Goal: Task Accomplishment & Management: Use online tool/utility

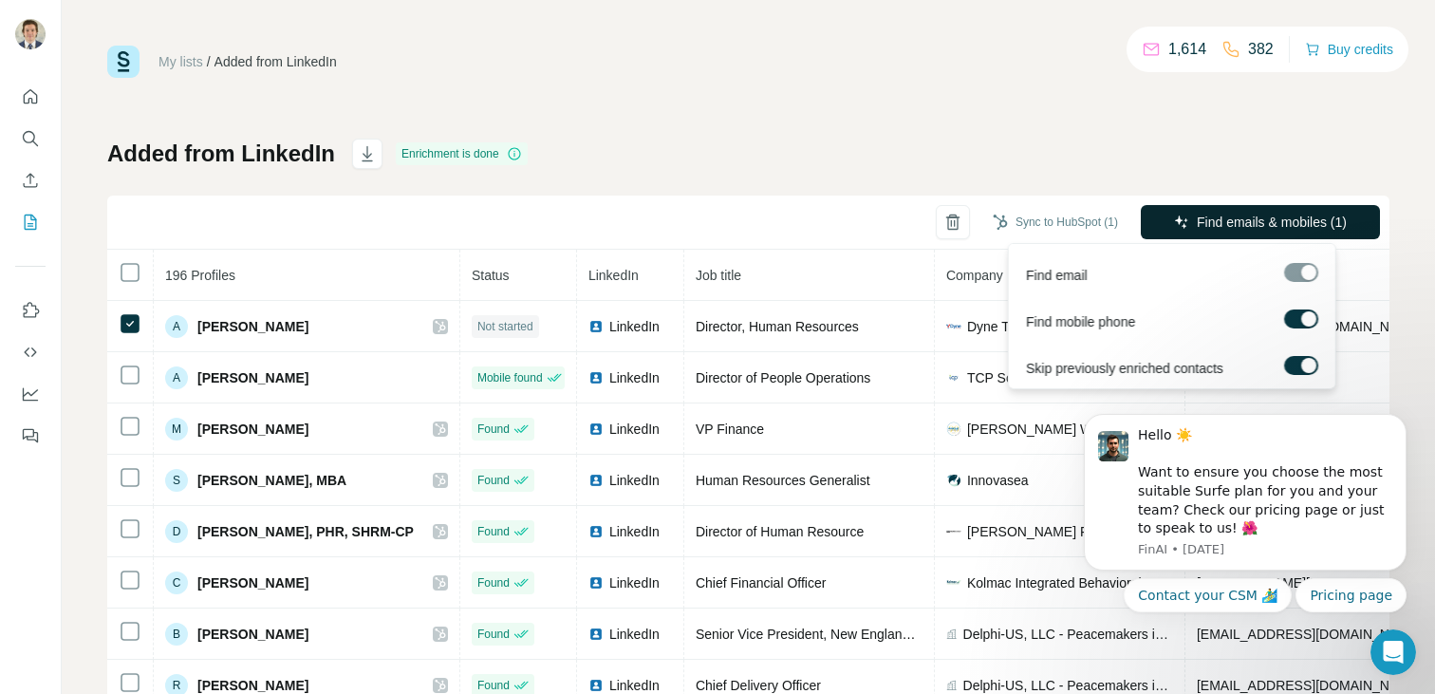
click at [1197, 221] on span "Find emails & mobiles (1)" at bounding box center [1272, 222] width 150 height 19
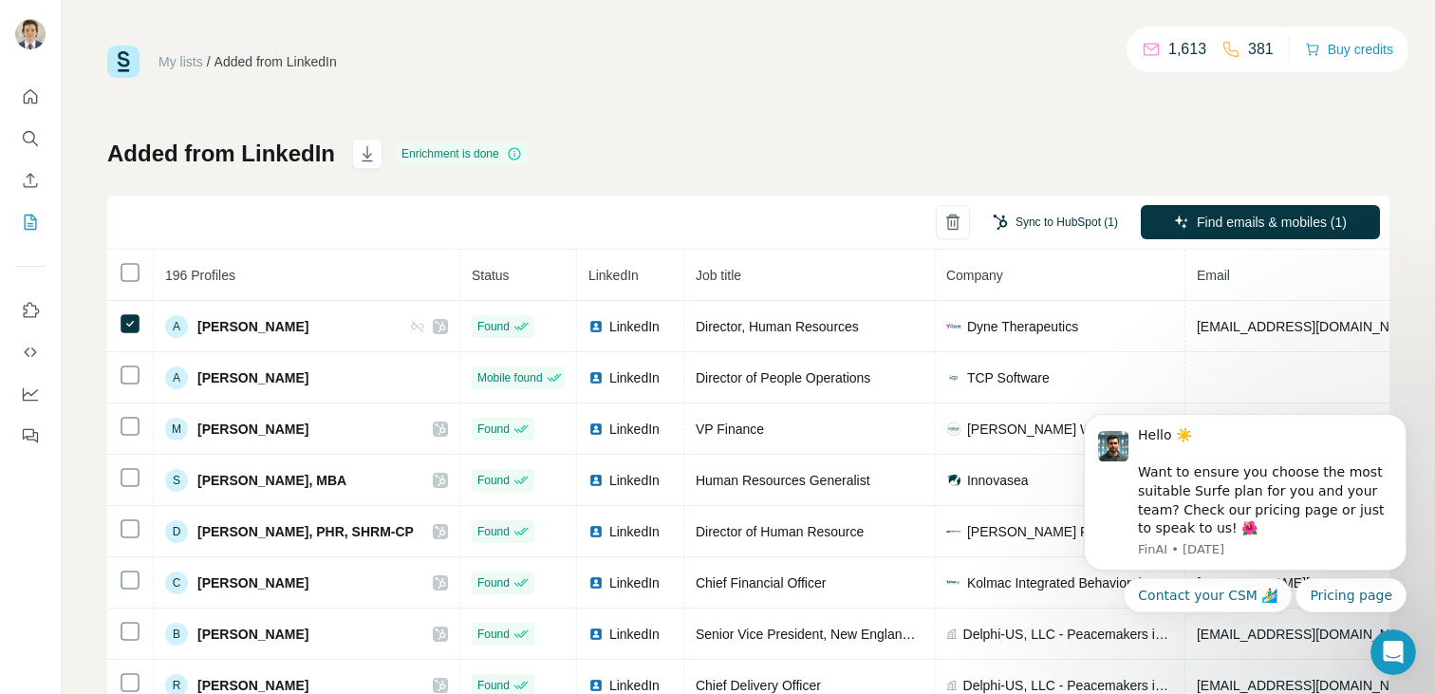
click at [1074, 228] on button "Sync to HubSpot (1)" at bounding box center [1055, 222] width 152 height 28
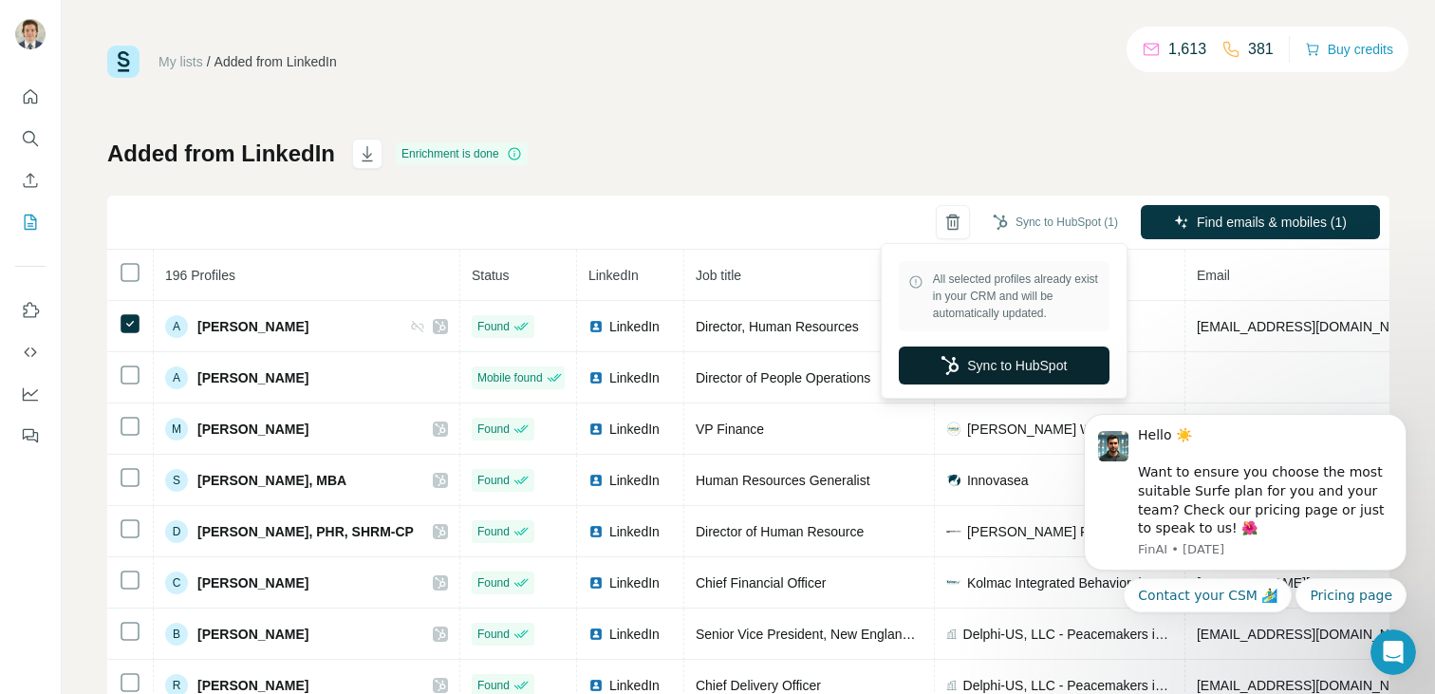
click at [1038, 367] on button "Sync to HubSpot" at bounding box center [1004, 365] width 211 height 38
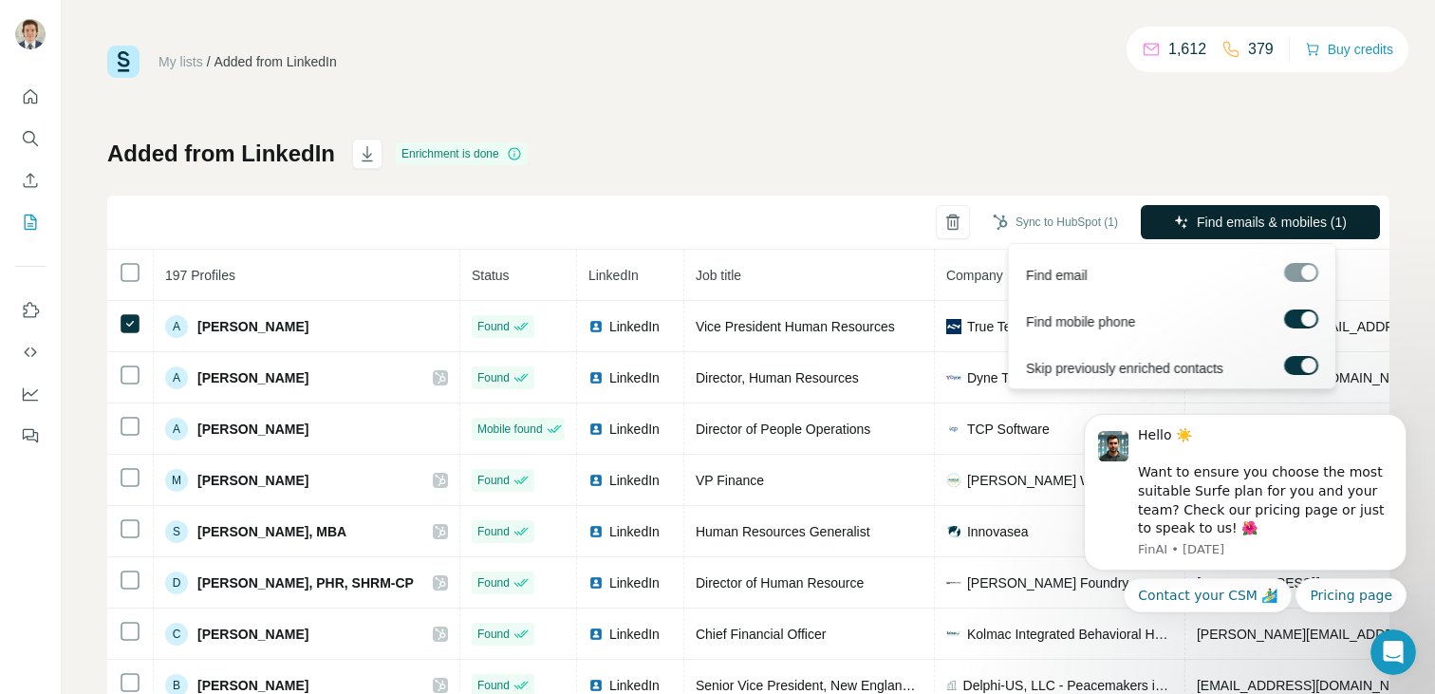
click at [1197, 214] on span "Find emails & mobiles (1)" at bounding box center [1272, 222] width 150 height 19
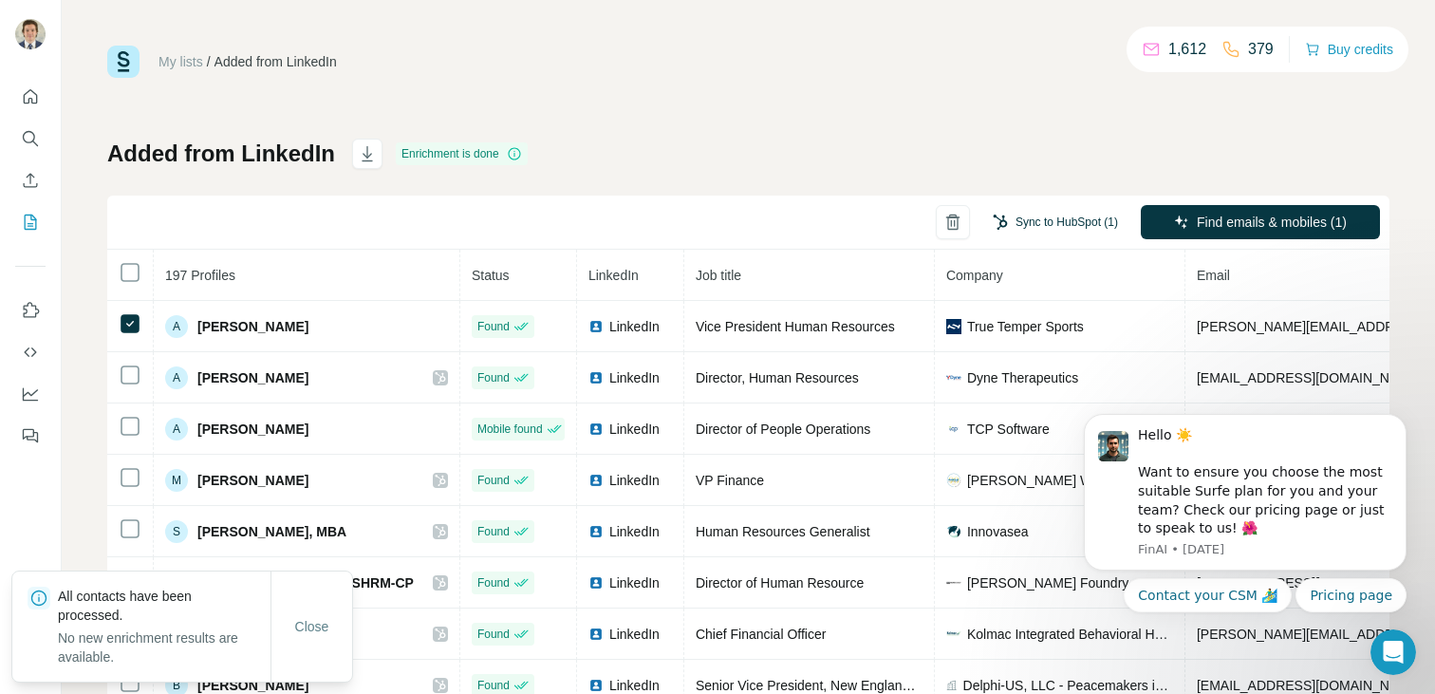
click at [1014, 227] on button "Sync to HubSpot (1)" at bounding box center [1055, 222] width 152 height 28
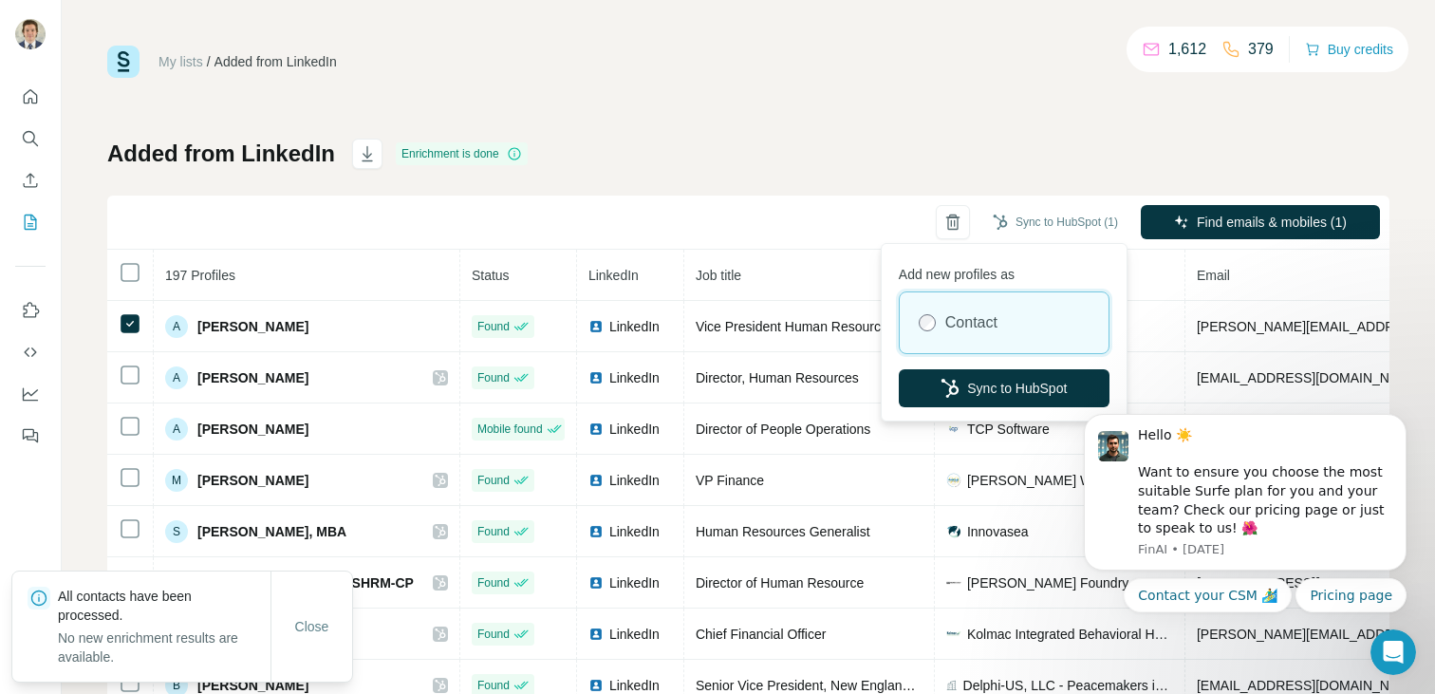
click at [1001, 407] on div "Add new profiles as Contact Sync to HubSpot" at bounding box center [1003, 332] width 237 height 169
click at [998, 391] on button "Sync to HubSpot" at bounding box center [1004, 388] width 211 height 38
